Goal: Information Seeking & Learning: Check status

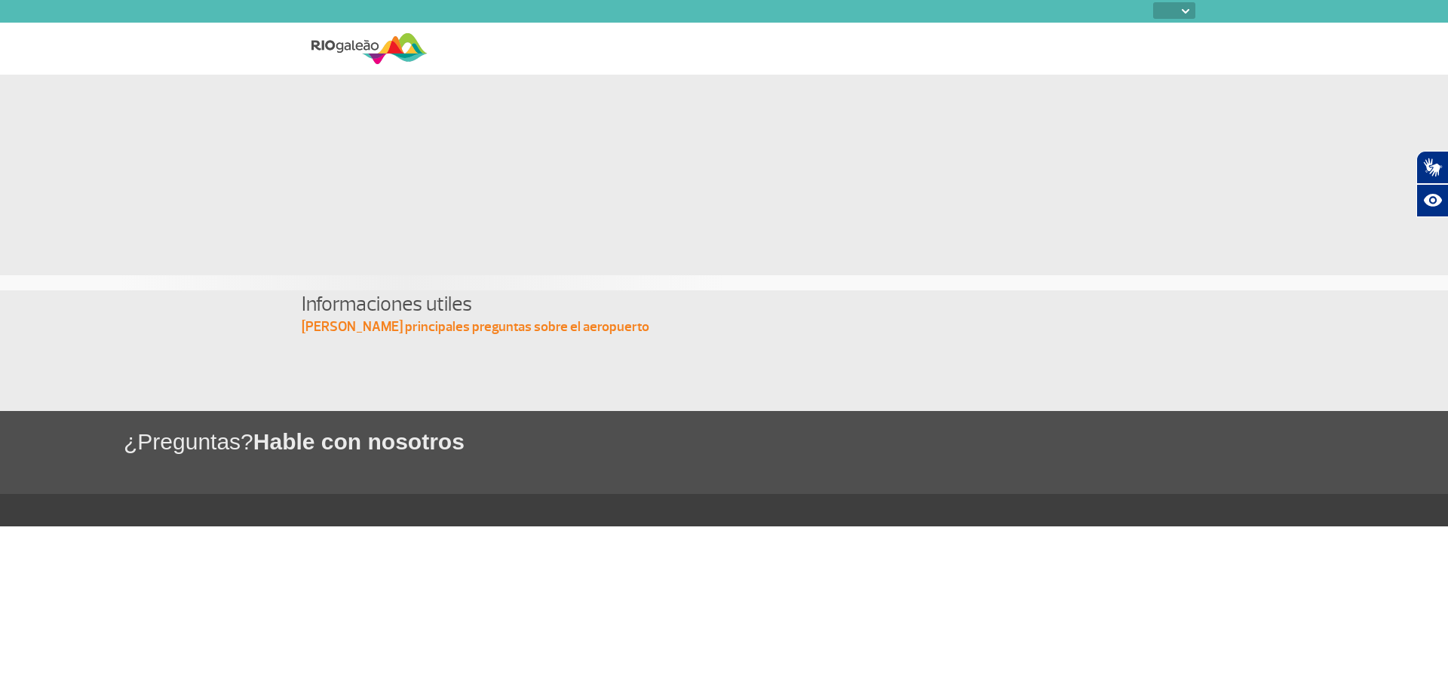
select select
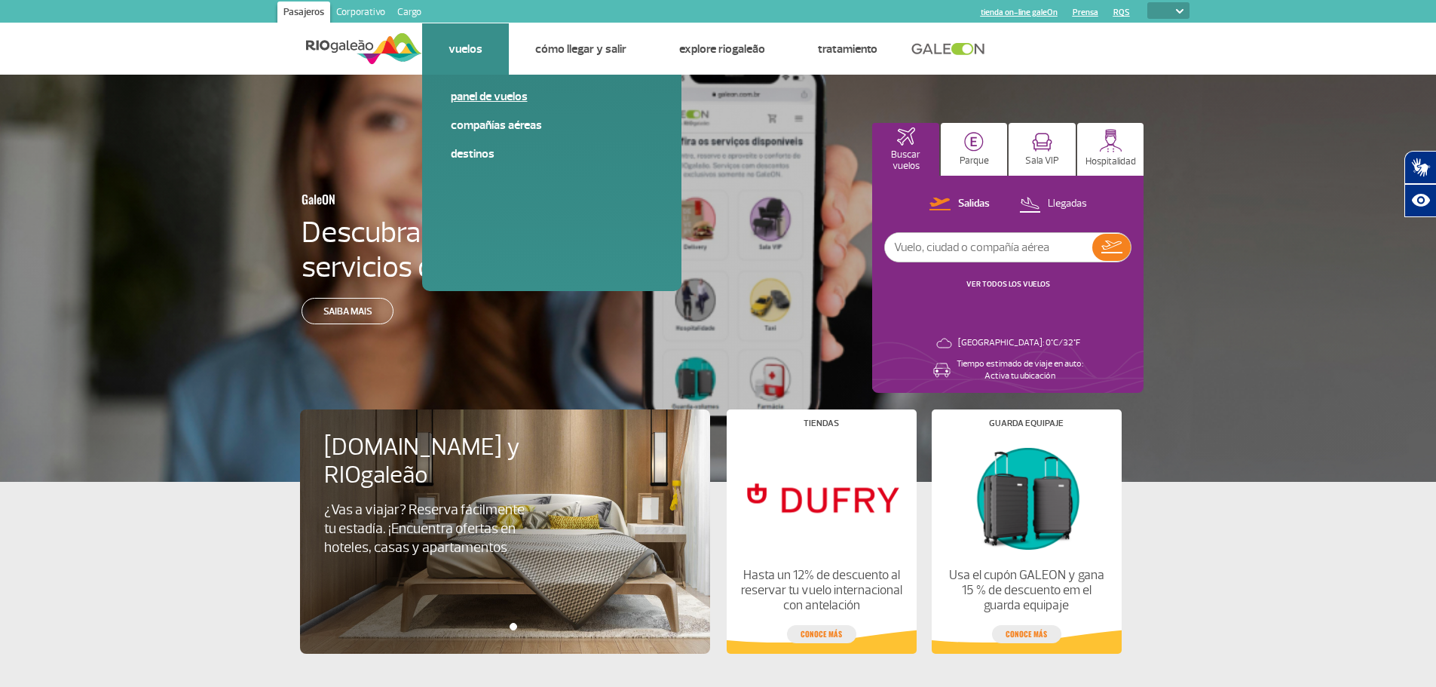
click at [486, 98] on link "Panel de vuelos" at bounding box center [552, 96] width 202 height 17
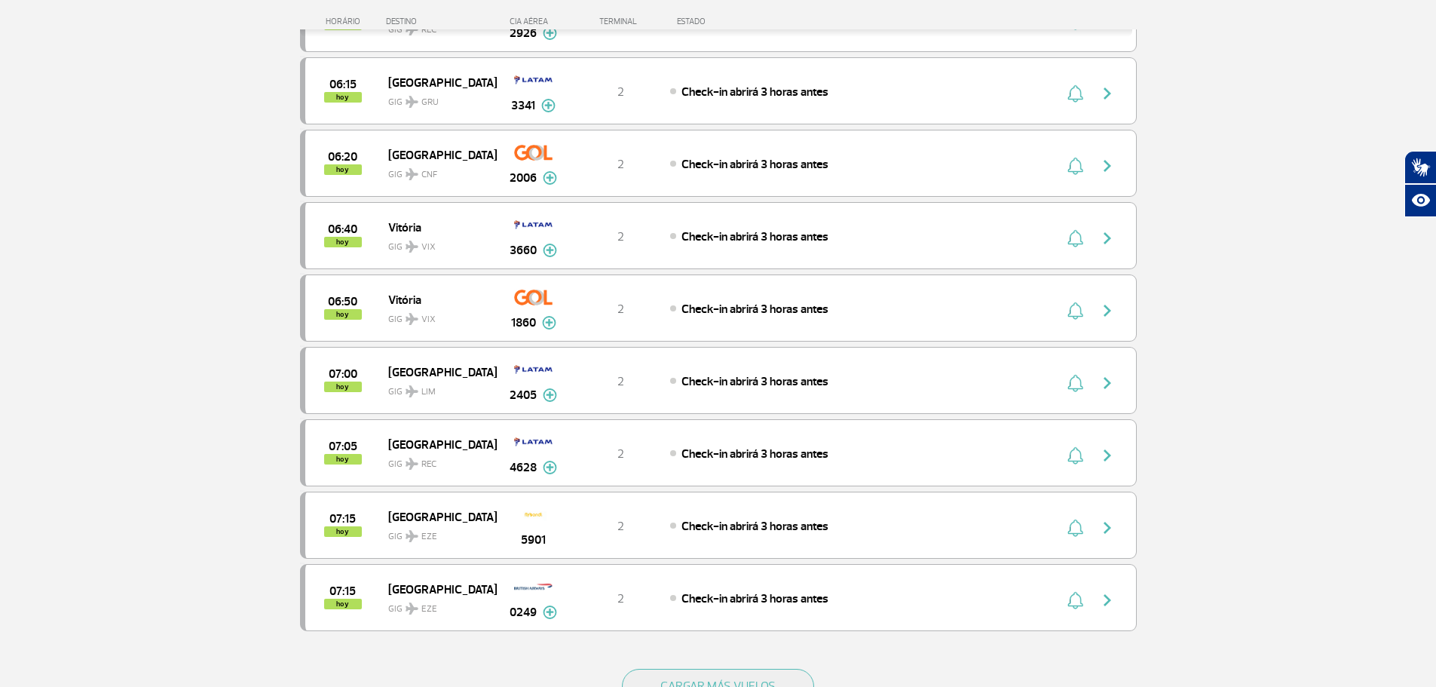
scroll to position [1206, 0]
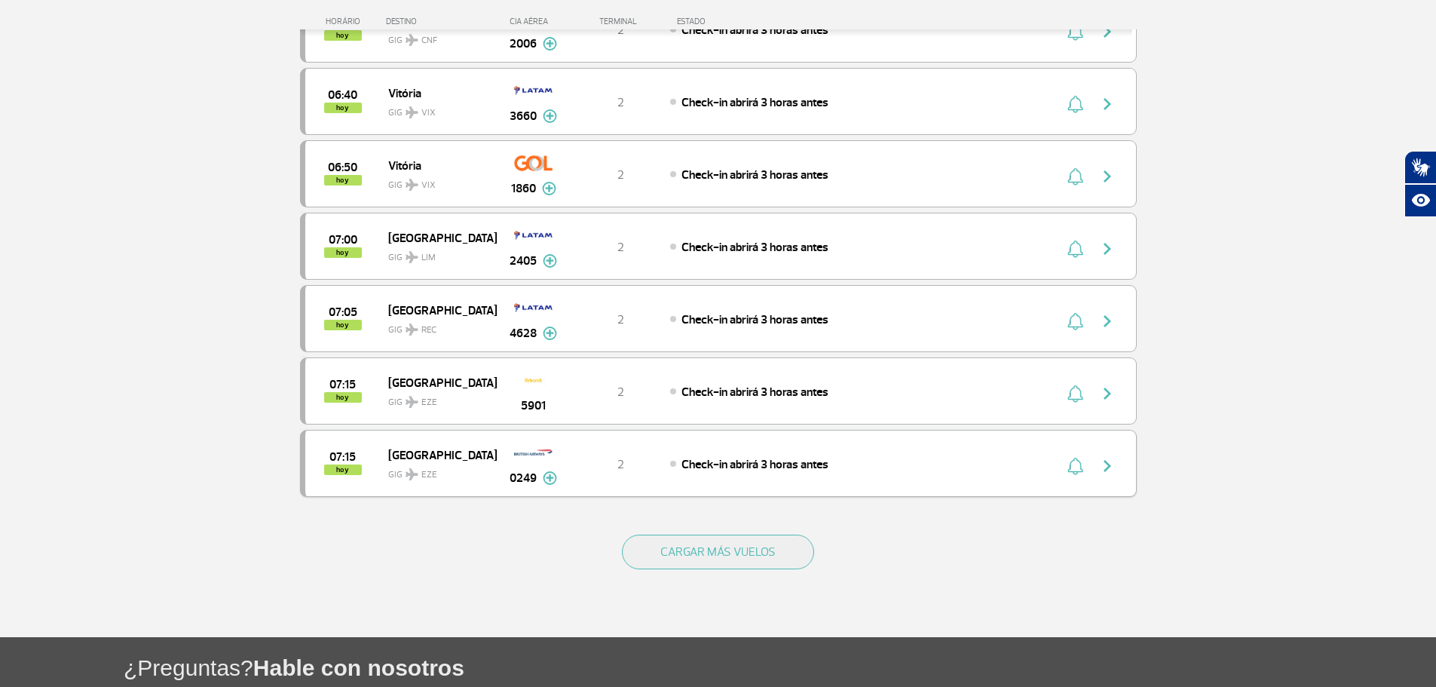
click at [1108, 462] on img "button" at bounding box center [1108, 466] width 18 height 18
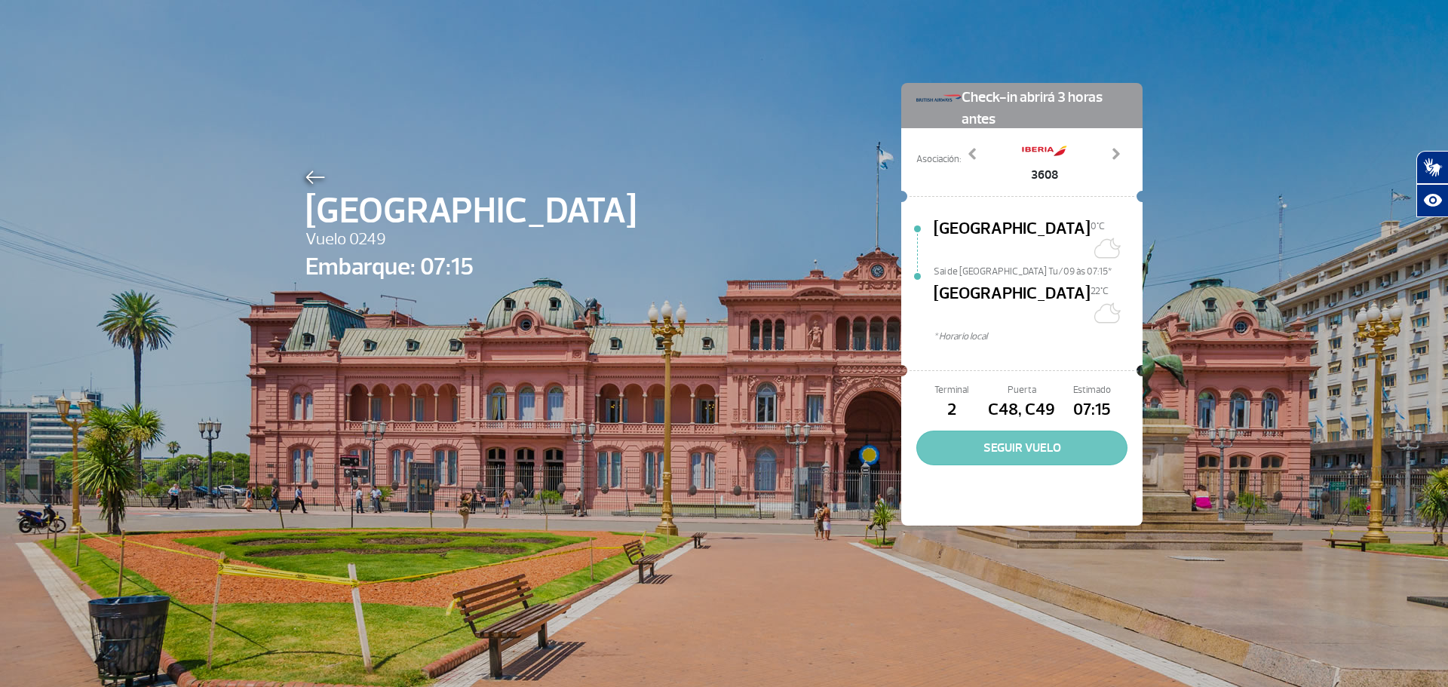
click at [1027, 431] on button "SEGUIR VUELO" at bounding box center [1021, 448] width 211 height 35
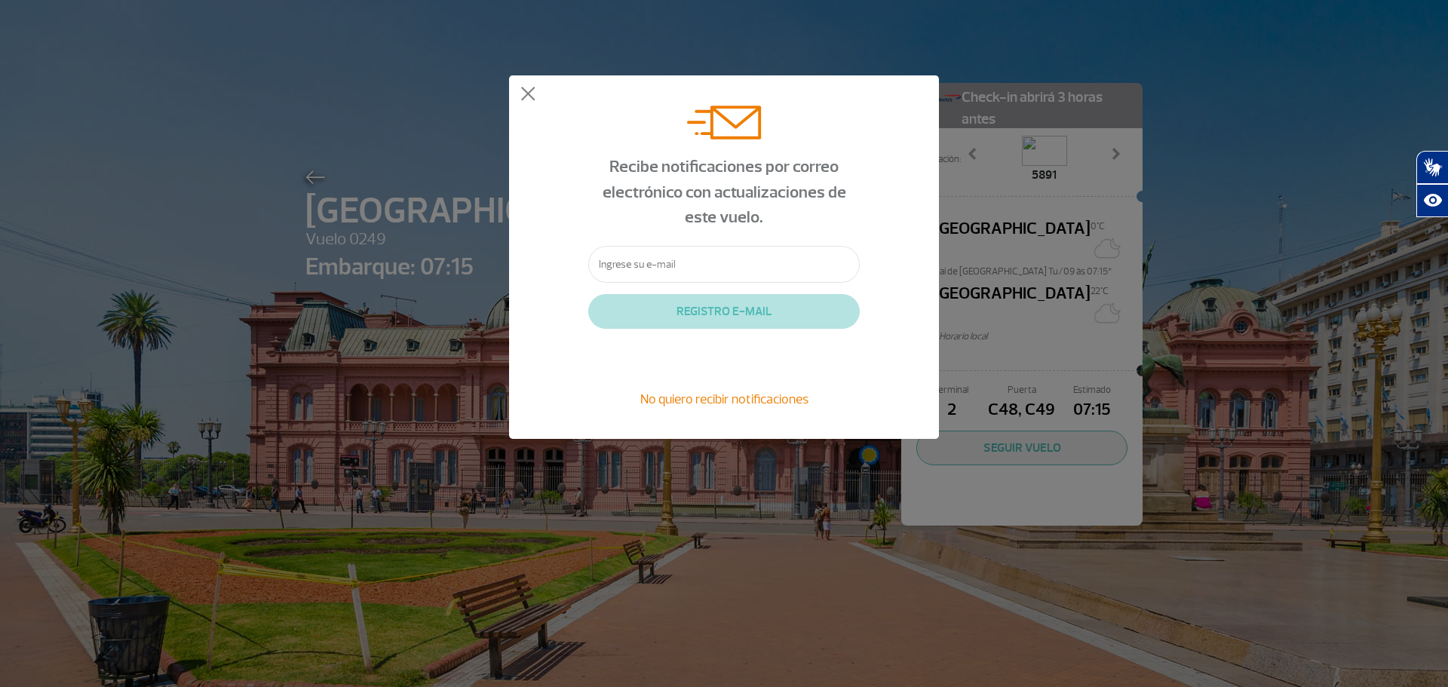
click at [667, 258] on input "text" at bounding box center [723, 264] width 271 height 37
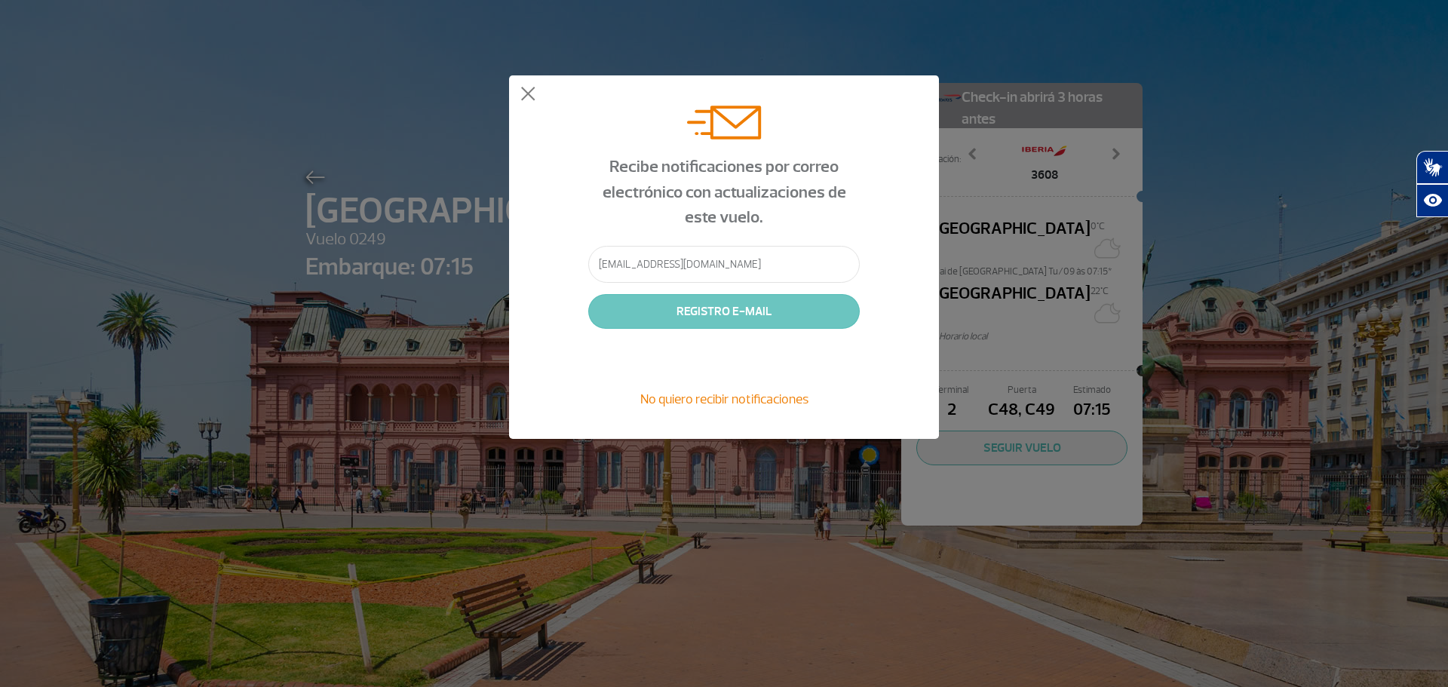
type input "[EMAIL_ADDRESS][DOMAIN_NAME]"
click at [710, 316] on button "REGISTRO E-MAIL" at bounding box center [723, 311] width 271 height 35
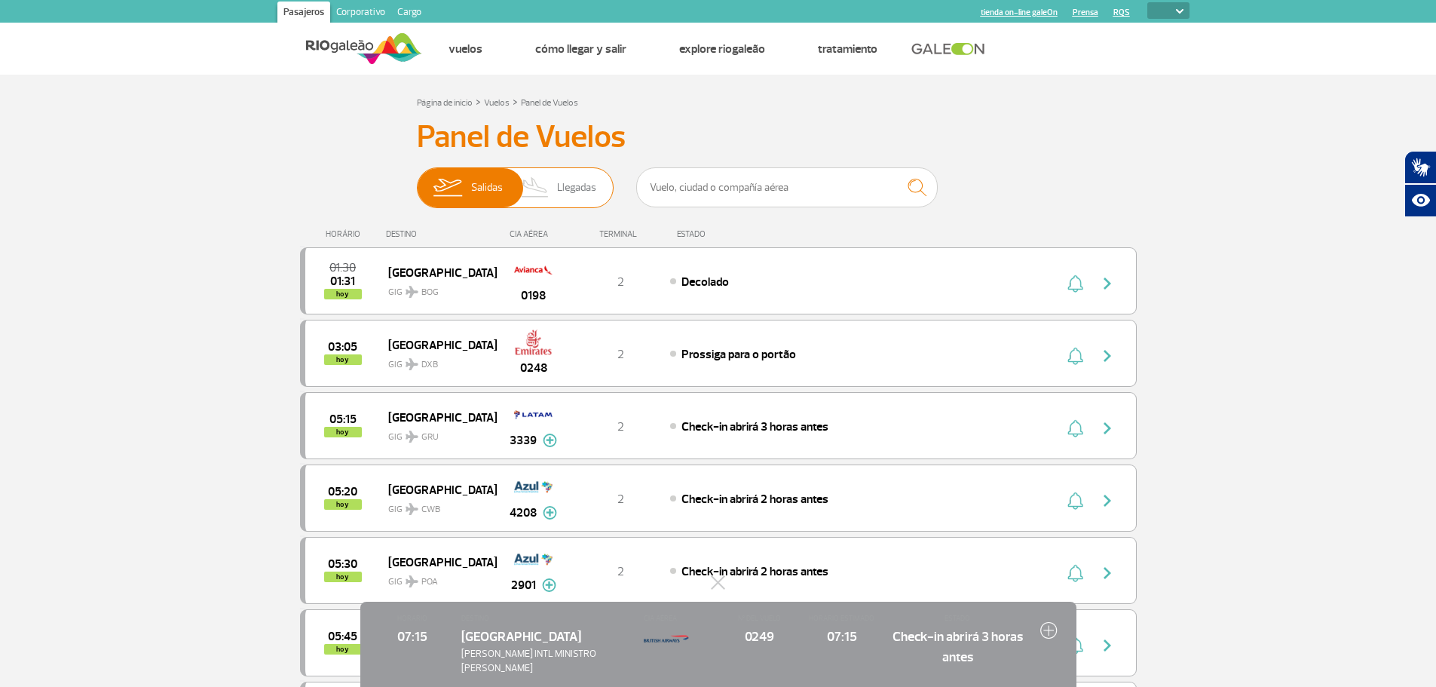
click at [556, 186] on img at bounding box center [535, 187] width 44 height 39
click at [417, 180] on input "[PERSON_NAME]" at bounding box center [417, 180] width 0 height 0
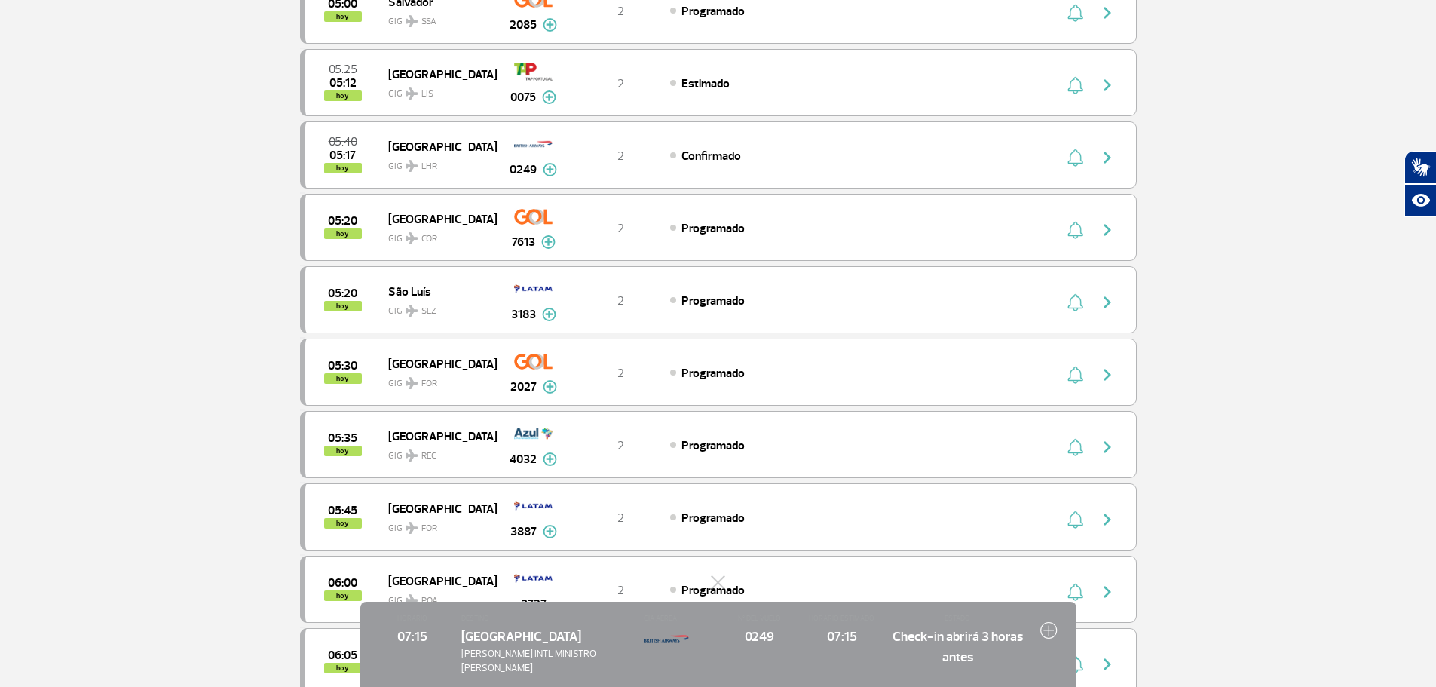
scroll to position [63, 0]
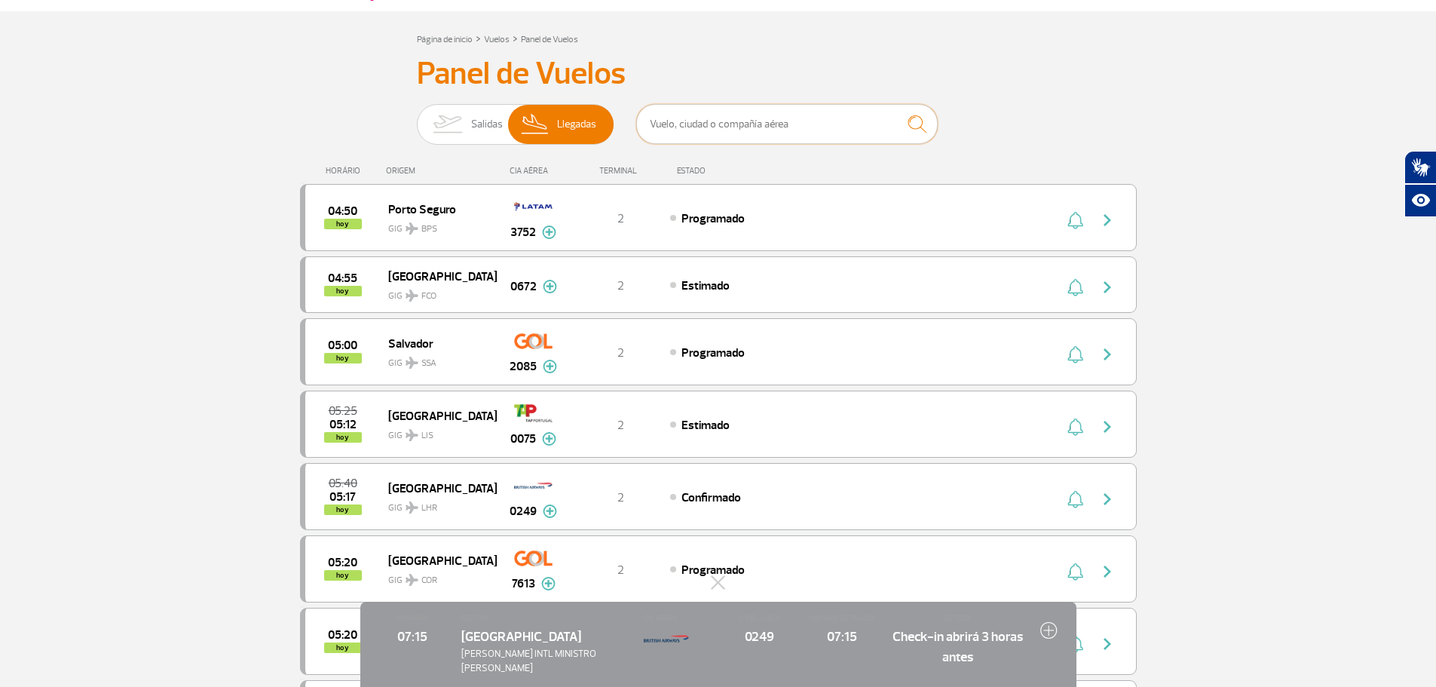
click at [728, 132] on input "text" at bounding box center [787, 124] width 302 height 40
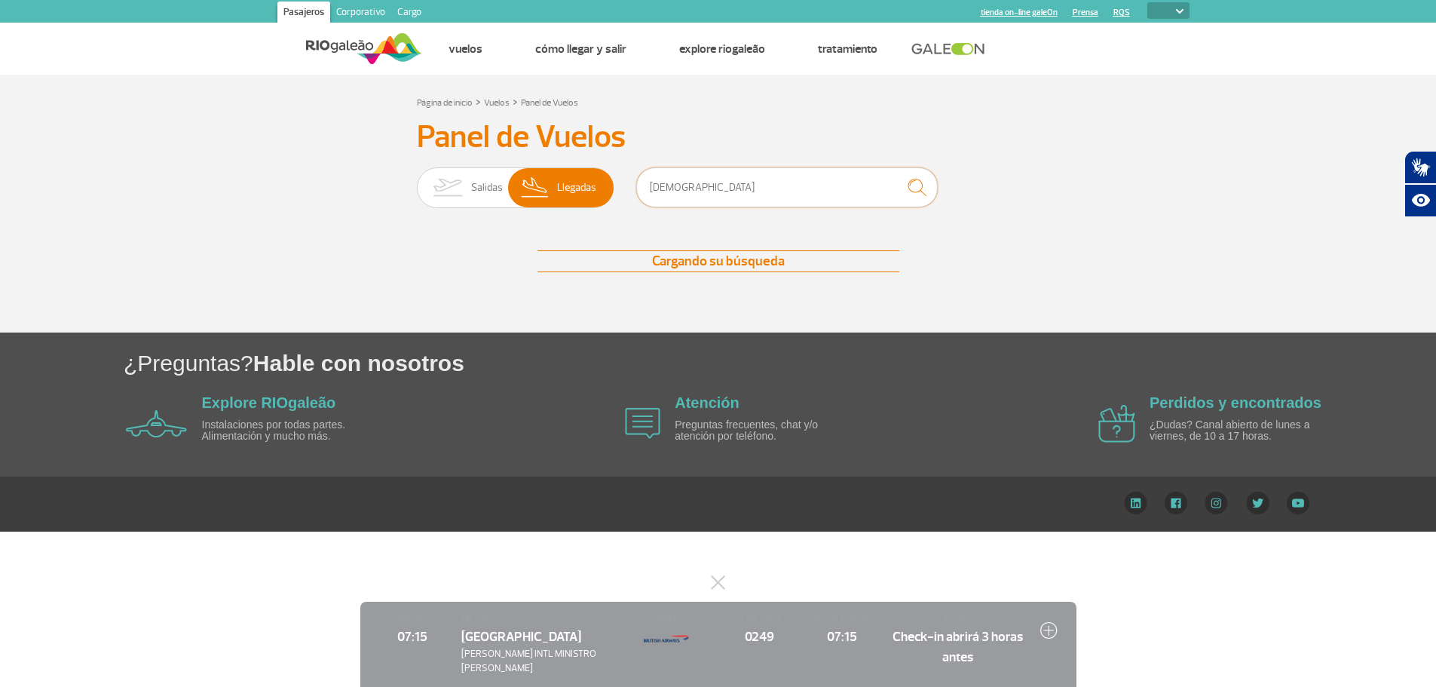
scroll to position [0, 0]
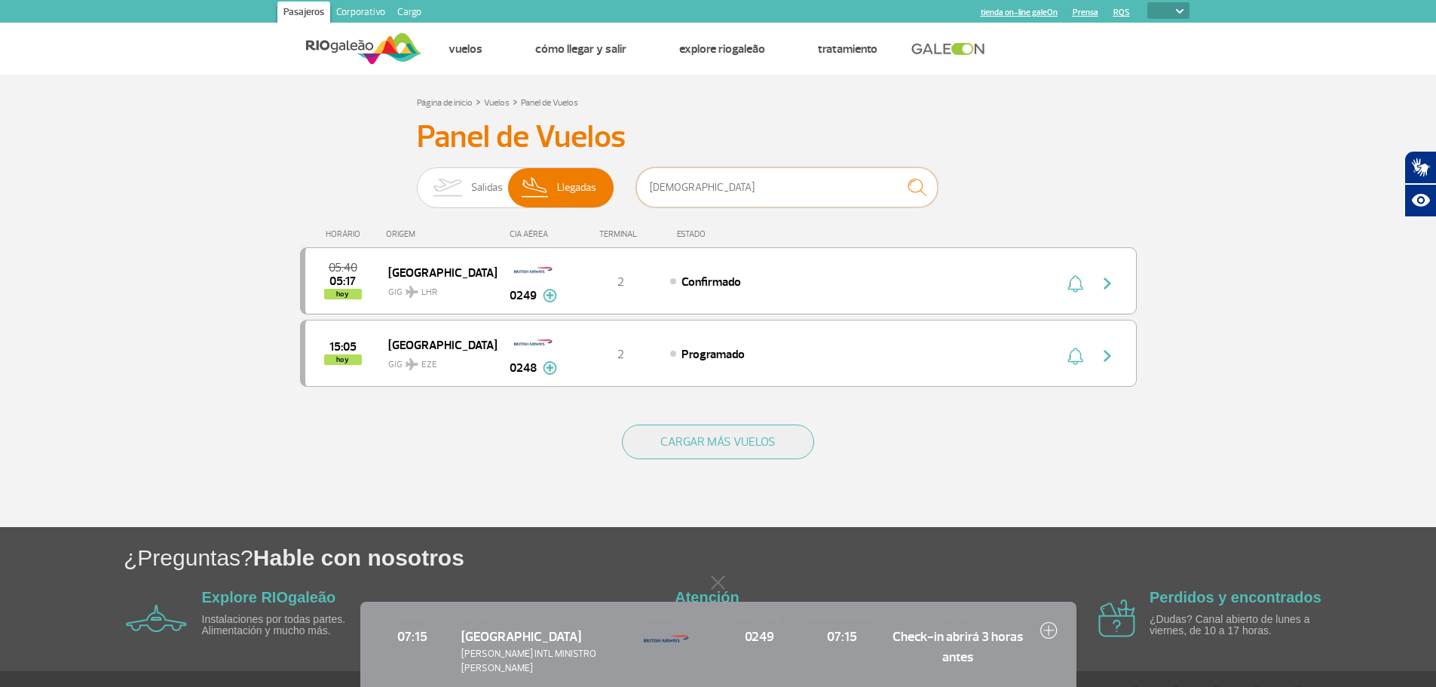
type input "[DEMOGRAPHIC_DATA]"
